Goal: Task Accomplishment & Management: Complete application form

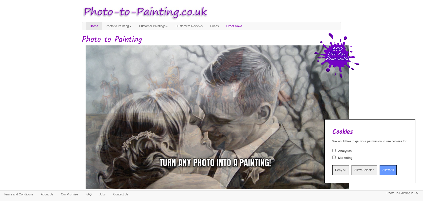
click at [380, 168] on input "Allow All" at bounding box center [388, 170] width 17 height 10
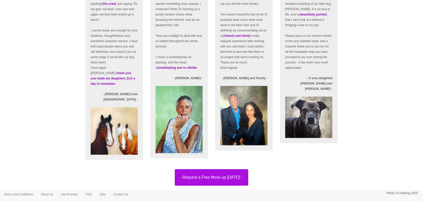
scroll to position [885, 0]
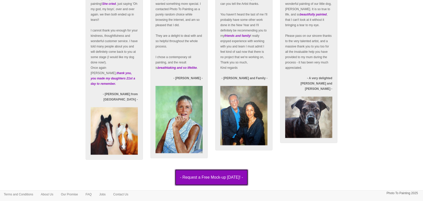
click at [223, 177] on button "- Request a Free Mock-up [DATE]! -" at bounding box center [212, 177] width 74 height 16
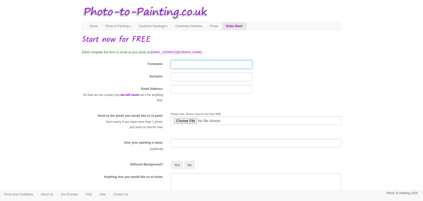
click at [178, 63] on input "Forename" at bounding box center [211, 64] width 81 height 9
type input "[PERSON_NAME]"
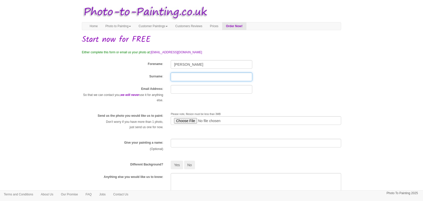
type input "Plimmer"
type input "johnfplimmer@gmail.com"
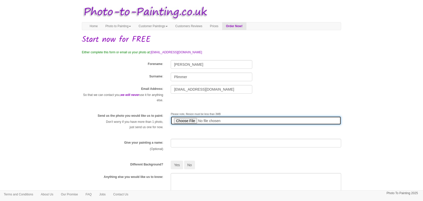
click at [188, 120] on input "file" at bounding box center [256, 120] width 171 height 9
type input "C:\fakepath\Ann's Portrait.jpg"
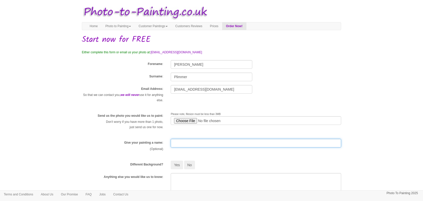
click at [180, 142] on input "text" at bounding box center [256, 143] width 171 height 9
type input "Ann's picture"
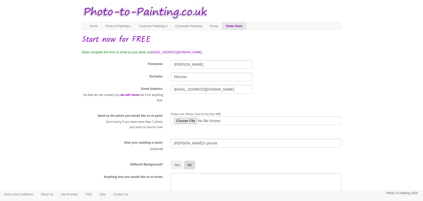
click at [192, 163] on button "No" at bounding box center [189, 164] width 11 height 9
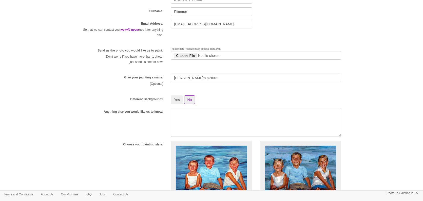
scroll to position [75, 0]
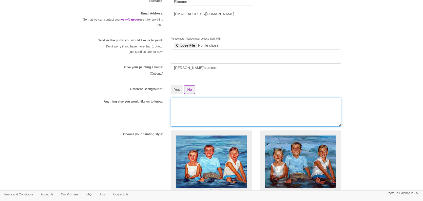
click at [180, 102] on textarea at bounding box center [256, 112] width 171 height 29
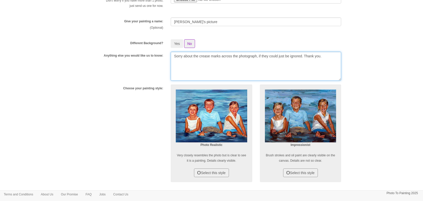
scroll to position [123, 0]
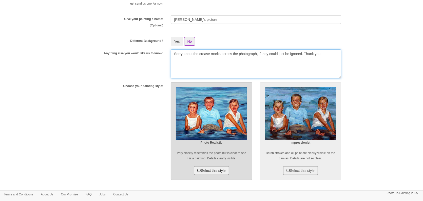
type textarea "Sorry about the crease marks across the photograph, if they could just be ignor…"
click at [214, 170] on button "Select this style" at bounding box center [211, 170] width 35 height 9
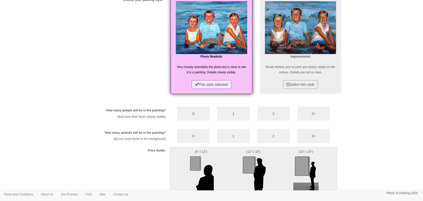
scroll to position [211, 0]
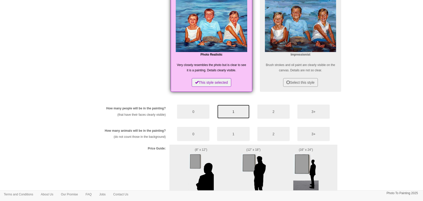
click at [234, 112] on button "1" at bounding box center [233, 111] width 32 height 14
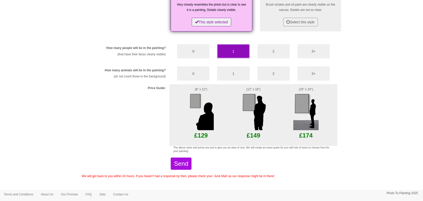
scroll to position [273, 0]
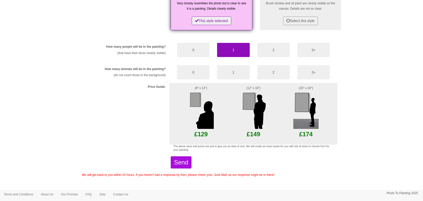
click at [303, 104] on img at bounding box center [306, 110] width 25 height 38
click at [302, 126] on img at bounding box center [306, 110] width 25 height 38
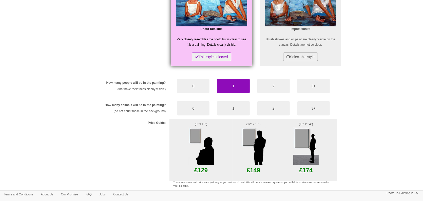
scroll to position [281, 0]
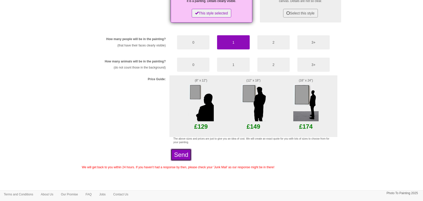
click at [185, 154] on button "Send" at bounding box center [181, 155] width 21 height 12
